Goal: Information Seeking & Learning: Understand process/instructions

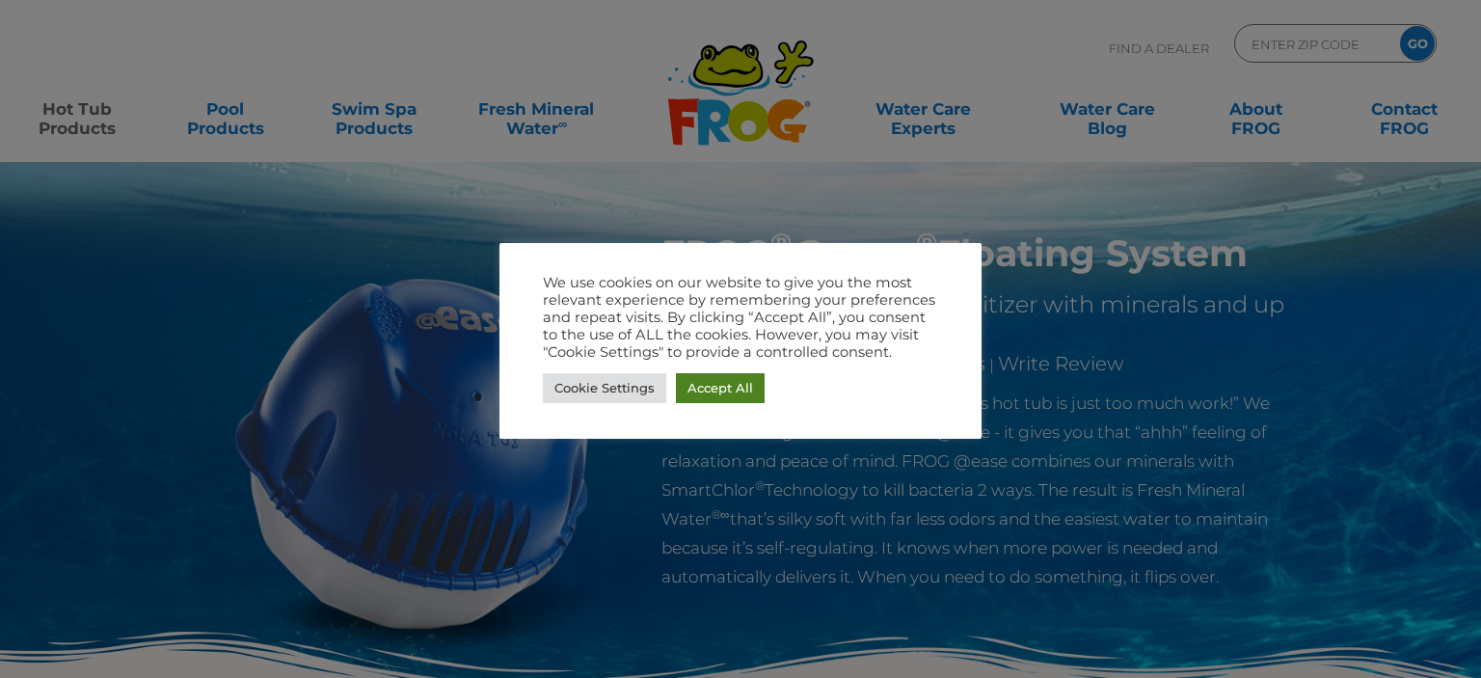
click at [713, 377] on link "Accept All" at bounding box center [720, 388] width 89 height 30
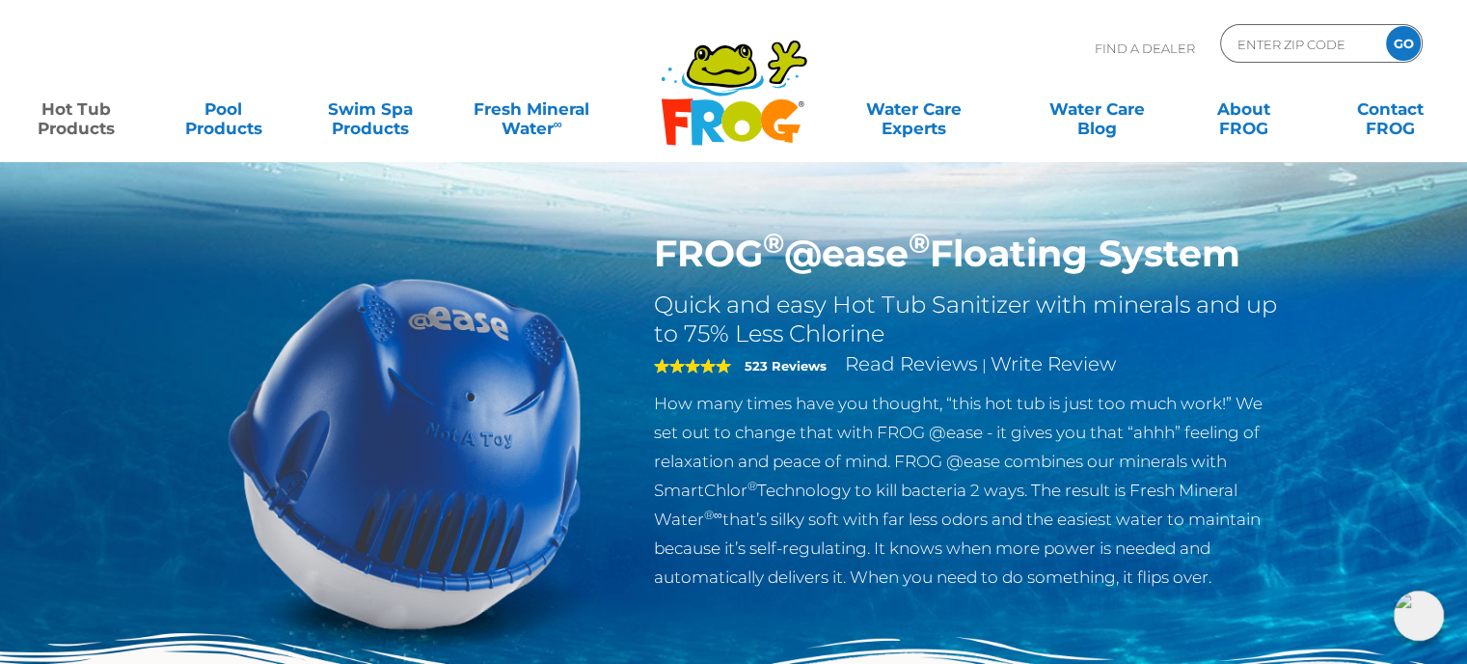
drag, startPoint x: 659, startPoint y: 251, endPoint x: 1254, endPoint y: 260, distance: 595.2
click at [1254, 260] on h1 "FROG ® @ease ® Floating System" at bounding box center [969, 253] width 630 height 44
copy h1 "FROG ® @ease ® Floating System"
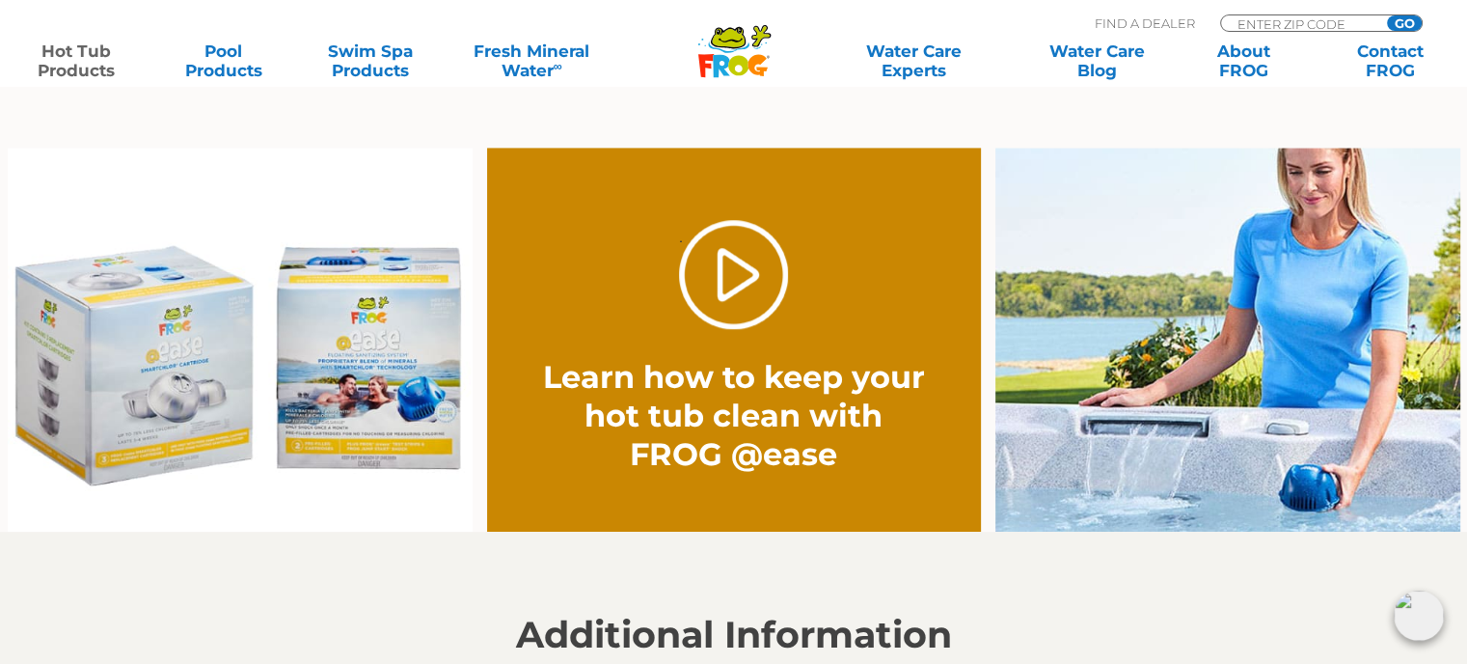
scroll to position [1543, 0]
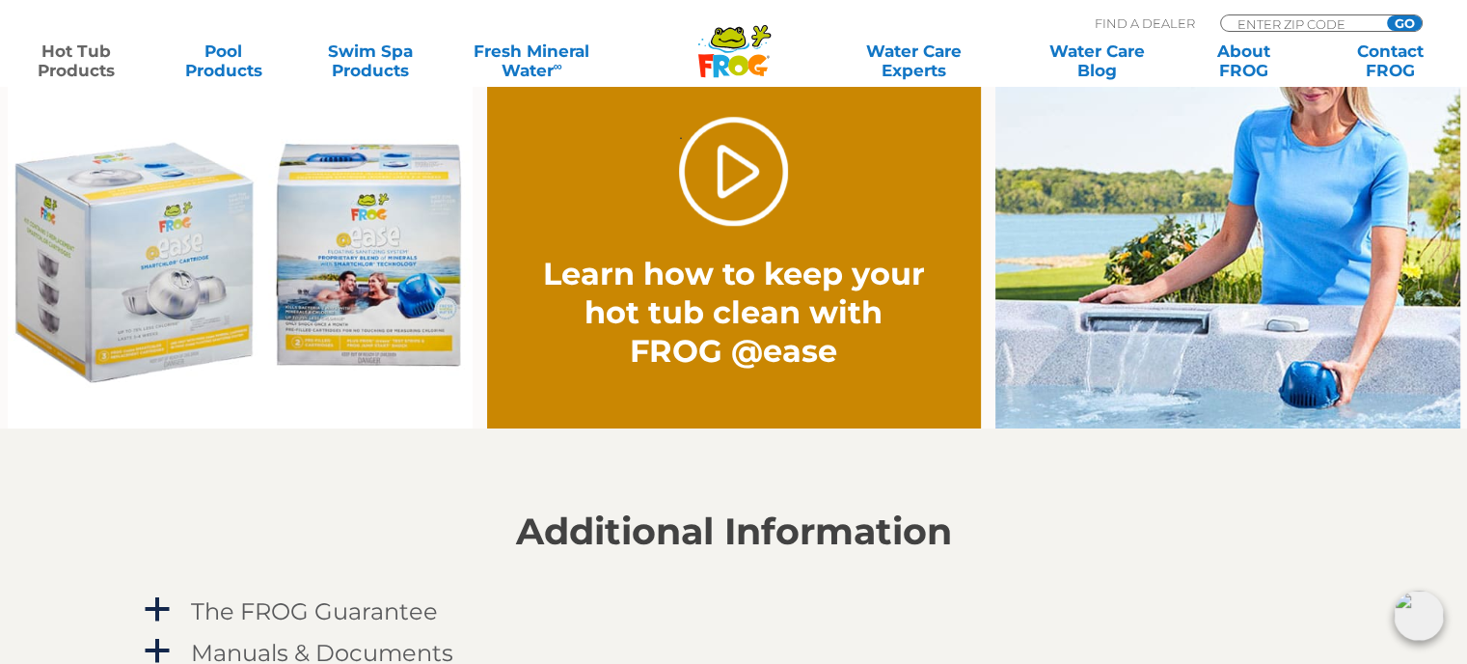
click at [394, 270] on img at bounding box center [240, 236] width 465 height 385
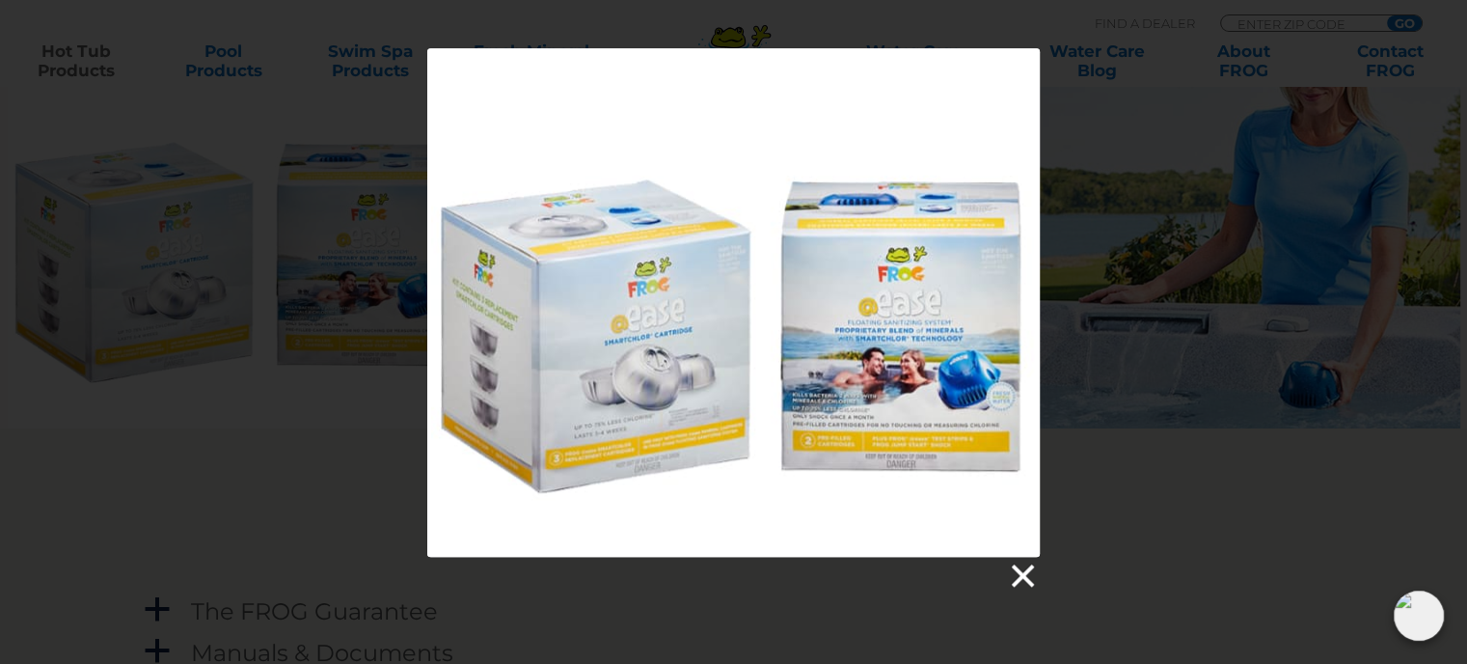
click at [1022, 577] on link at bounding box center [1021, 575] width 29 height 29
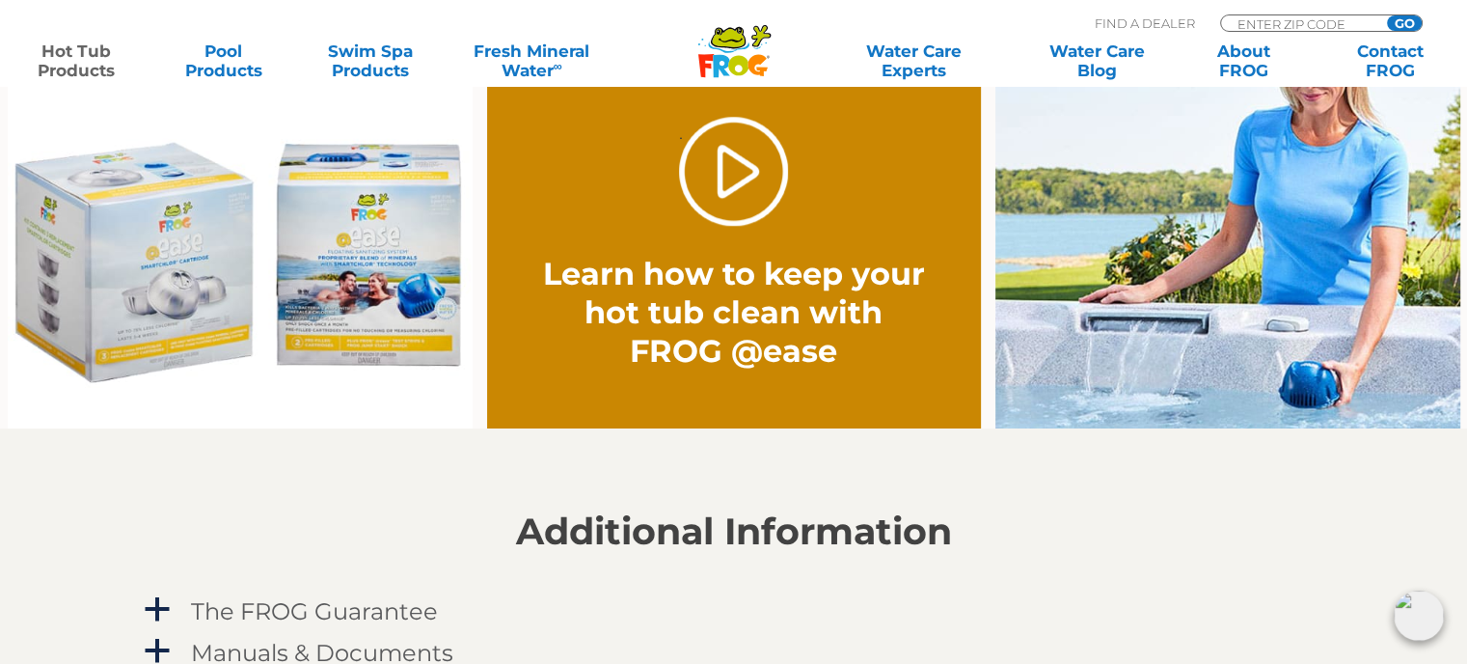
scroll to position [1447, 0]
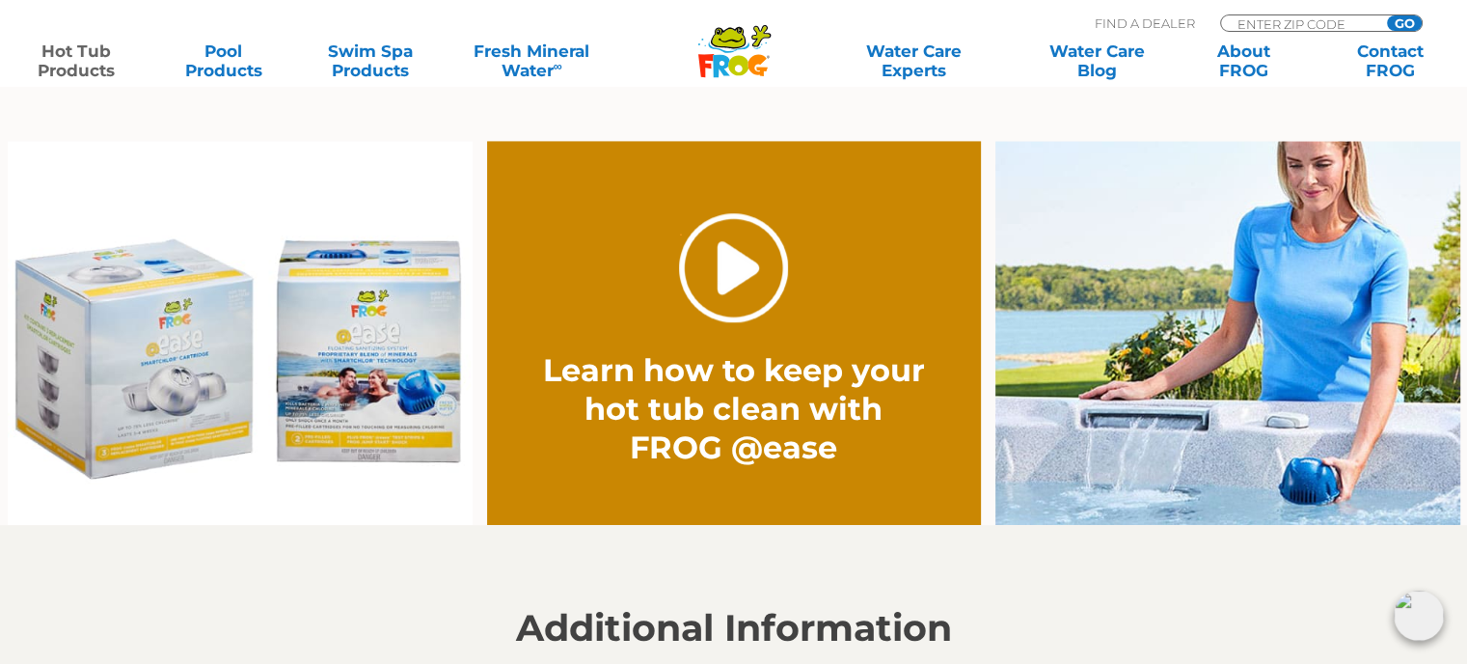
click at [716, 269] on link "." at bounding box center [733, 267] width 109 height 109
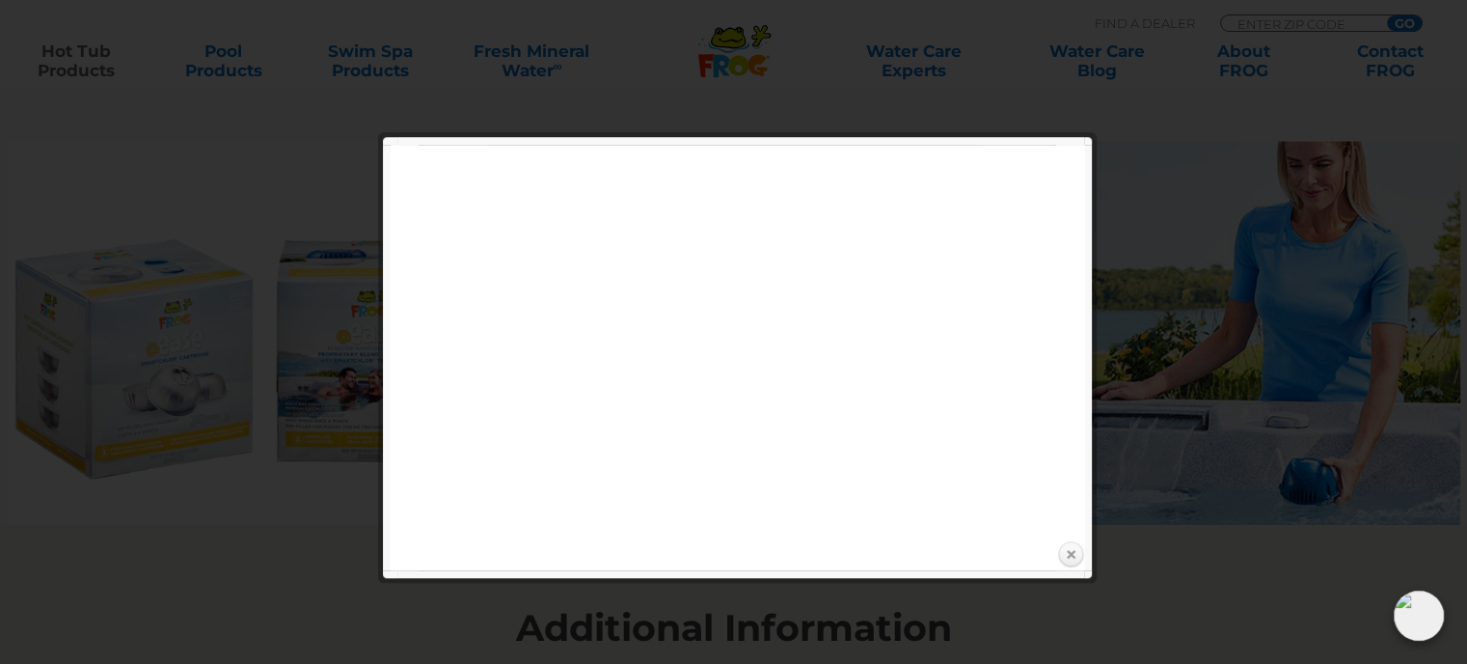
click at [1069, 552] on link "Close" at bounding box center [1070, 554] width 29 height 29
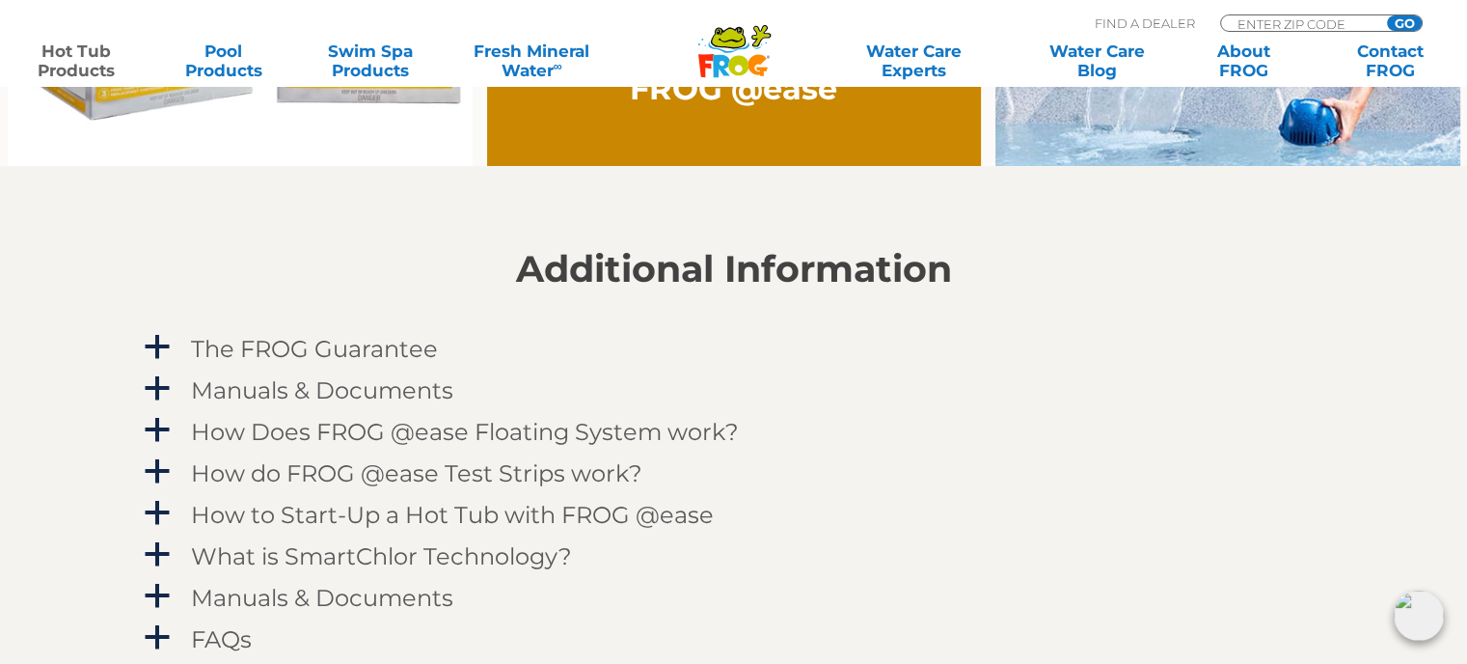
scroll to position [1929, 0]
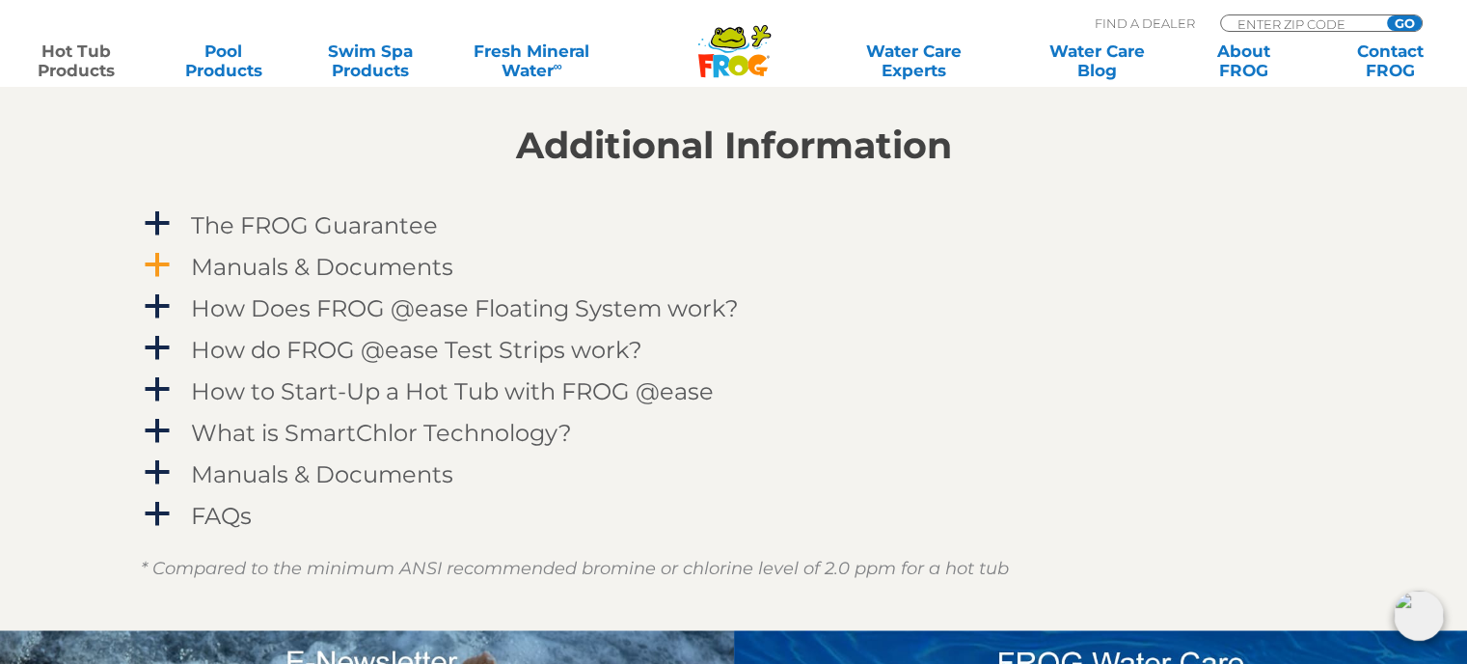
click at [150, 265] on span "a" at bounding box center [157, 265] width 29 height 29
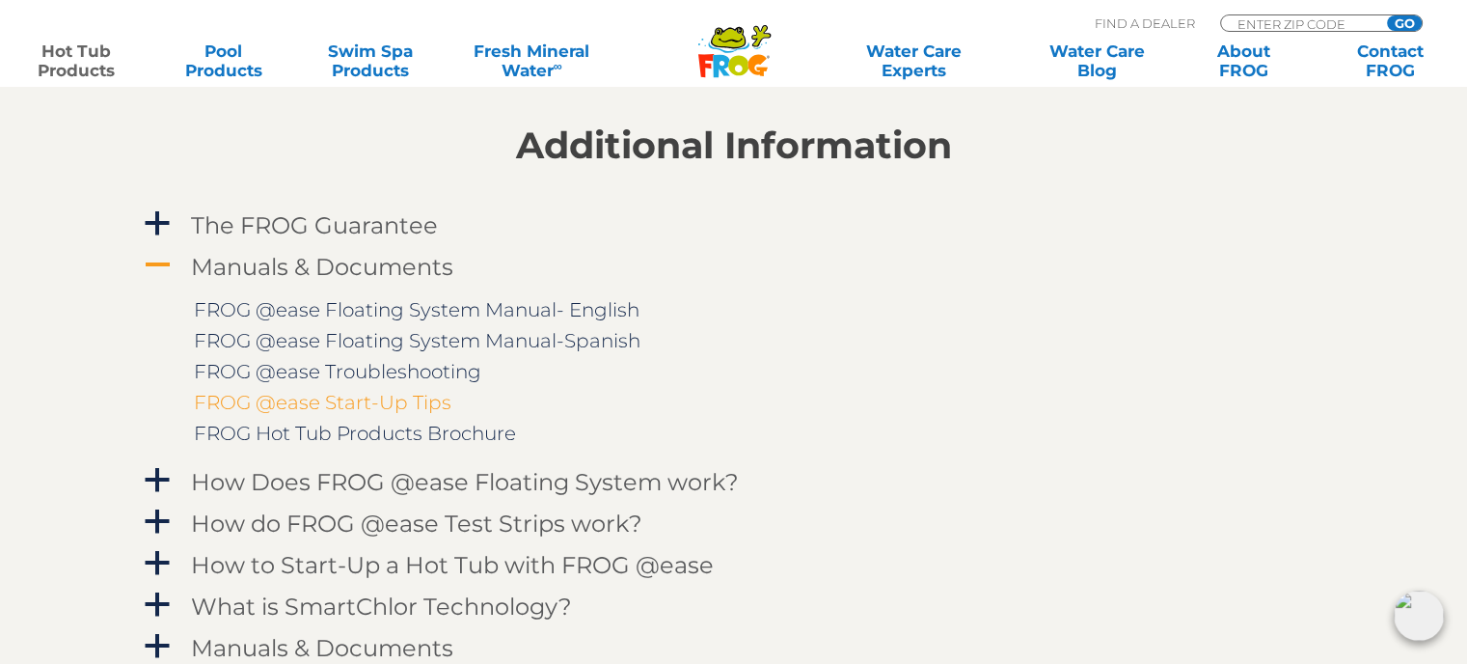
click at [322, 402] on link "FROG @ease Start-Up Tips" at bounding box center [323, 402] width 258 height 23
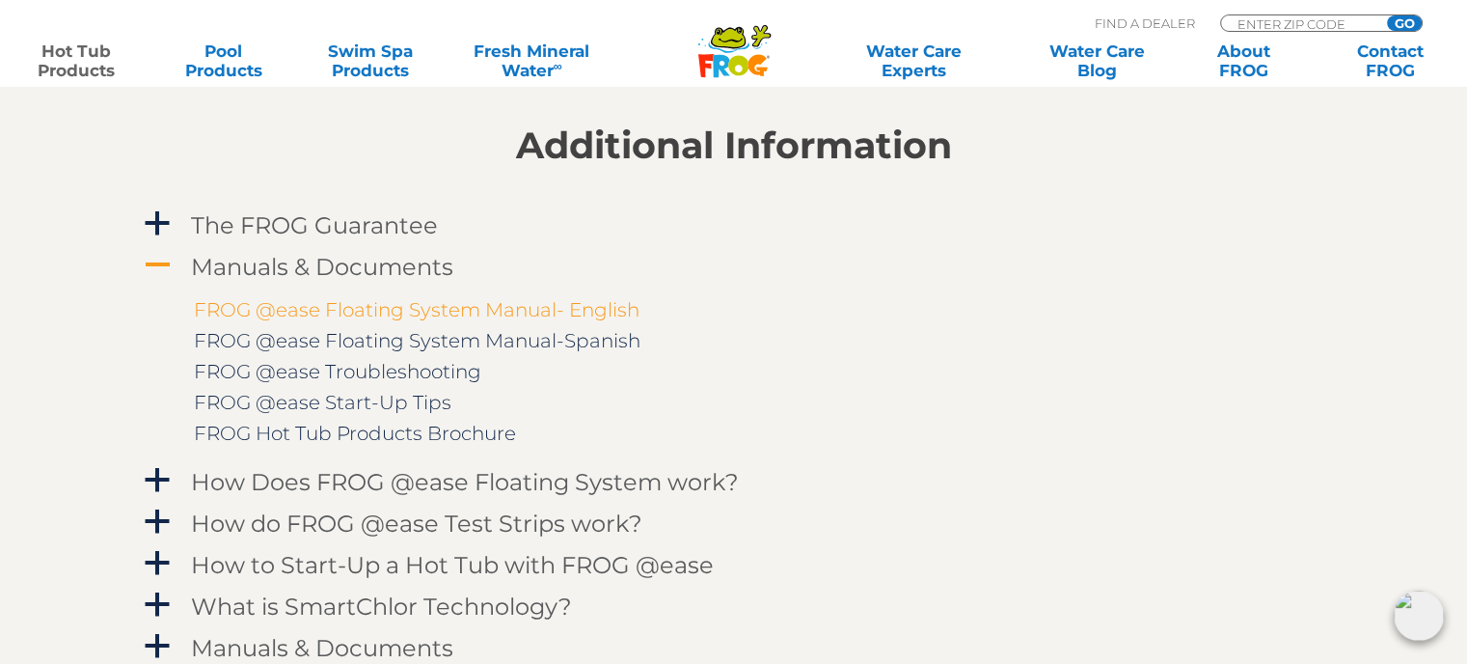
click at [414, 312] on link "FROG @ease Floating System Manual- English" at bounding box center [417, 309] width 446 height 23
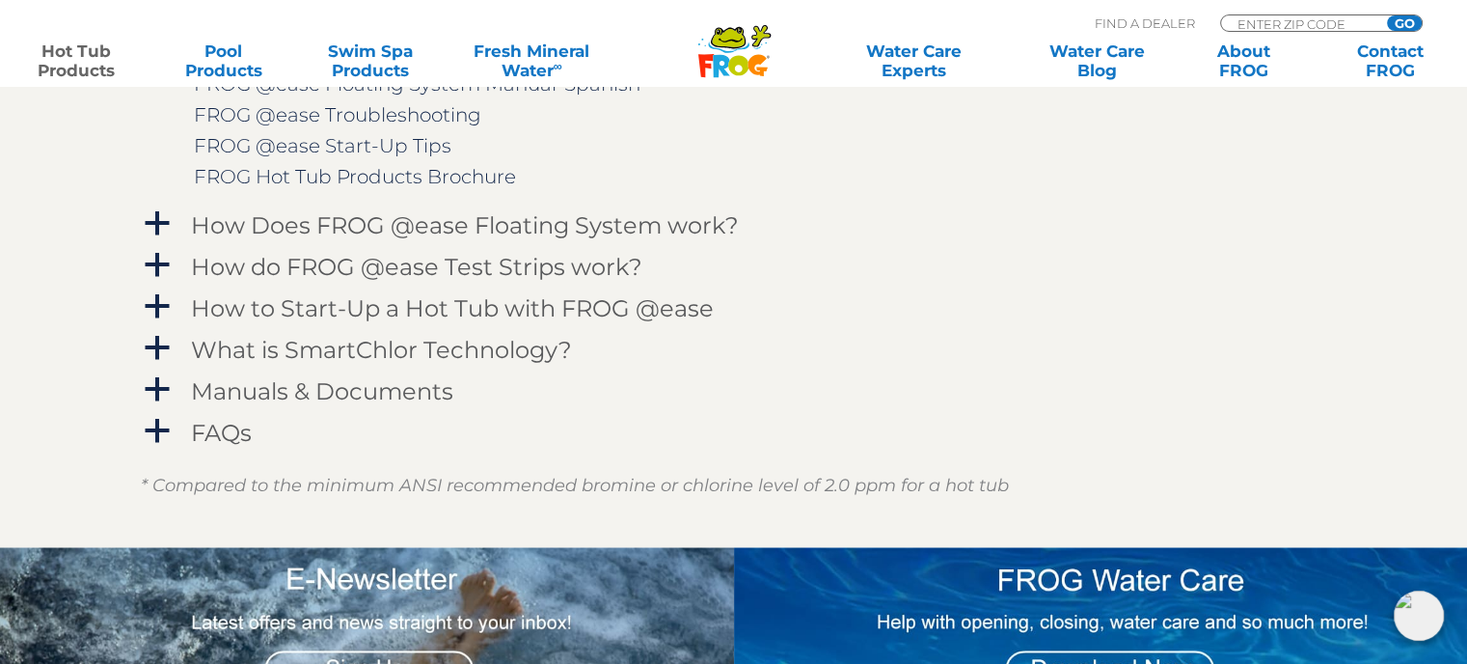
scroll to position [2218, 0]
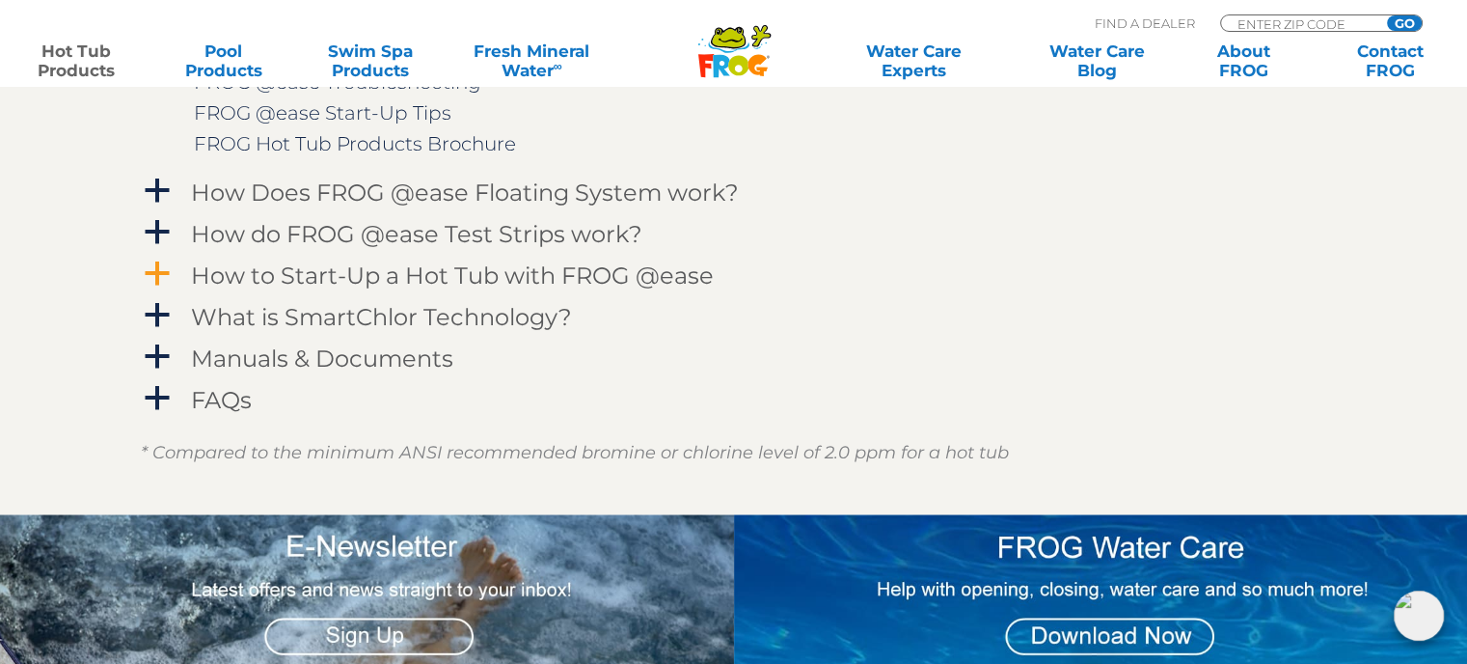
click at [154, 273] on span "a" at bounding box center [157, 273] width 29 height 29
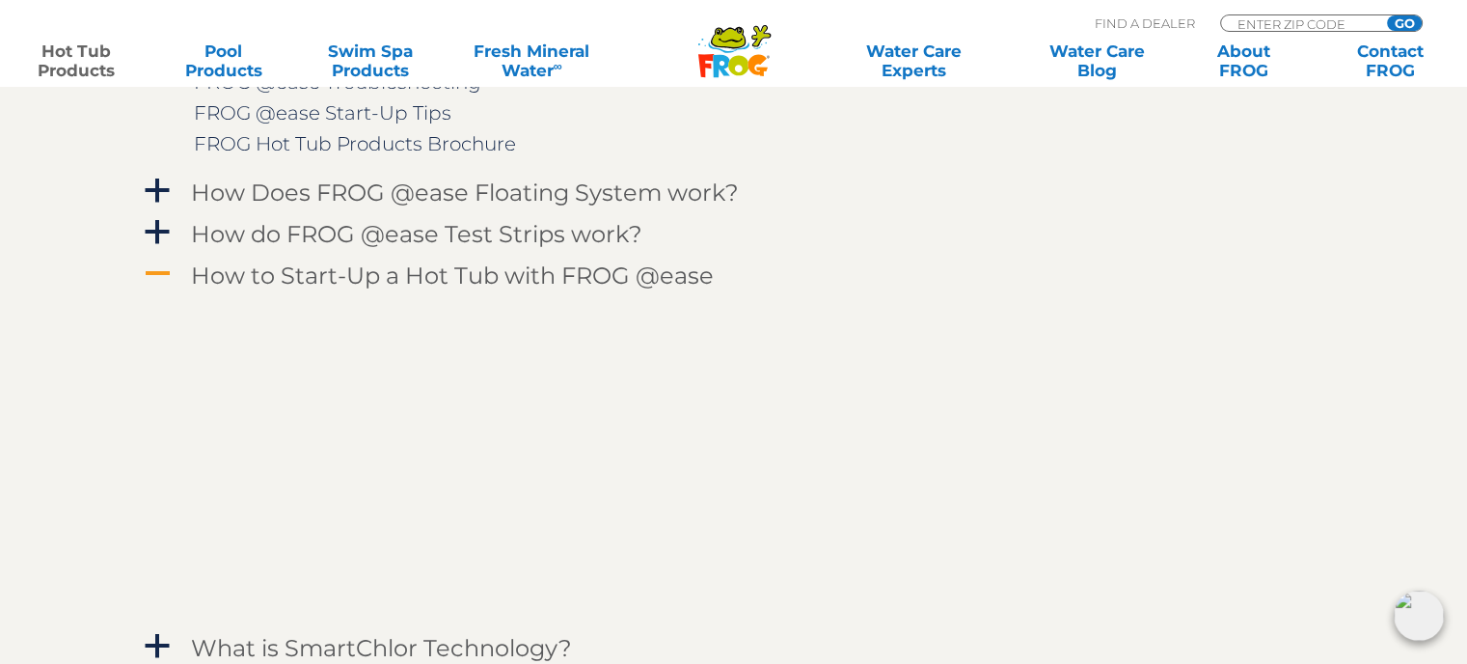
click at [149, 265] on span "A" at bounding box center [157, 273] width 29 height 29
